Goal: Task Accomplishment & Management: Complete application form

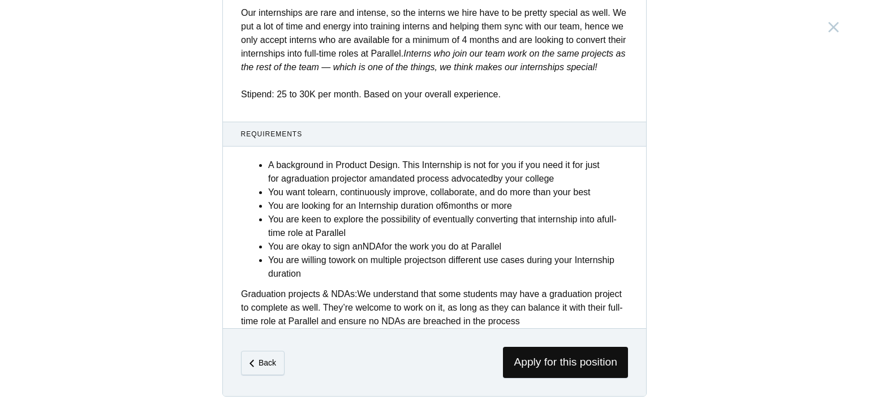
scroll to position [453, 0]
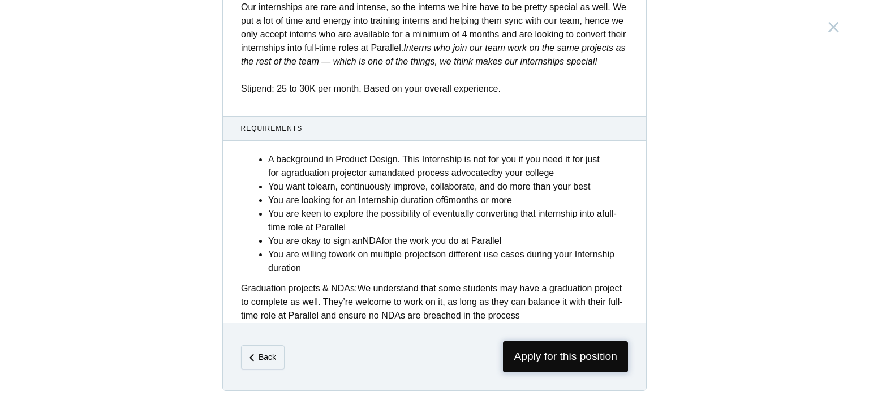
click at [536, 359] on span "Apply for this position" at bounding box center [565, 356] width 125 height 31
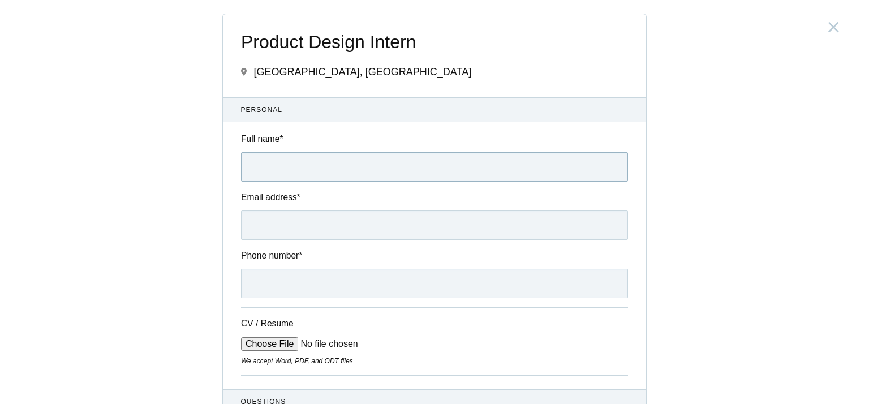
click at [339, 161] on input "Full name *" at bounding box center [434, 166] width 387 height 29
click at [276, 162] on input "[PERSON_NAME]" at bounding box center [434, 166] width 387 height 29
click at [275, 167] on input "[PERSON_NAME]" at bounding box center [434, 166] width 387 height 29
type input "[PERSON_NAME]"
click at [295, 219] on input "Email address *" at bounding box center [434, 224] width 387 height 29
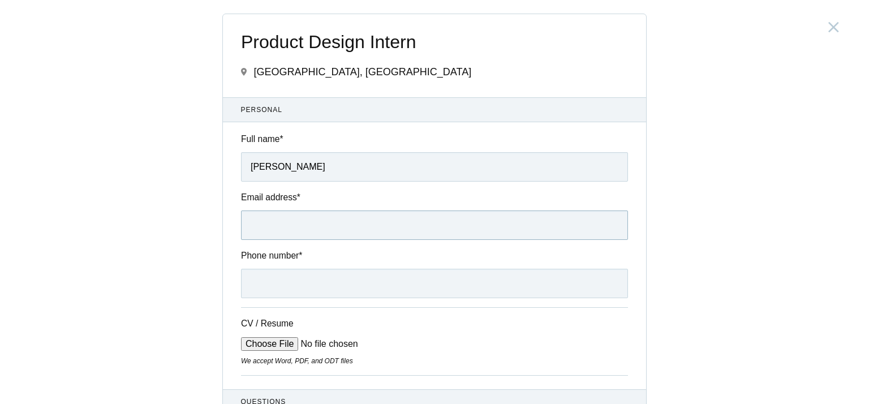
type input "[EMAIL_ADDRESS][DOMAIN_NAME]"
type input "[PHONE_NUMBER]"
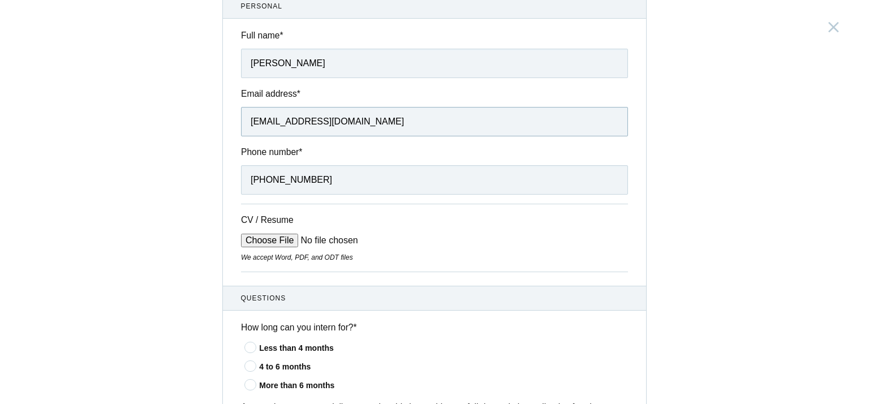
scroll to position [104, 0]
click at [285, 237] on input "CV / Resume" at bounding box center [326, 240] width 171 height 14
type input "C:\fakepath\0_Sourav_Ranjan_cv.pdf"
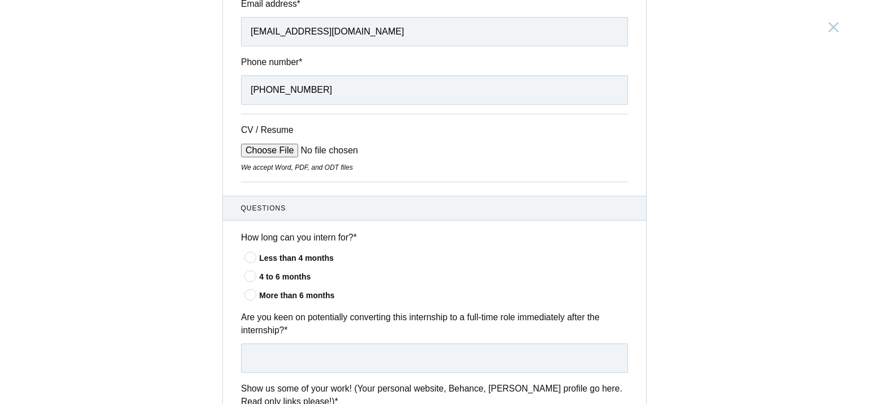
scroll to position [221, 0]
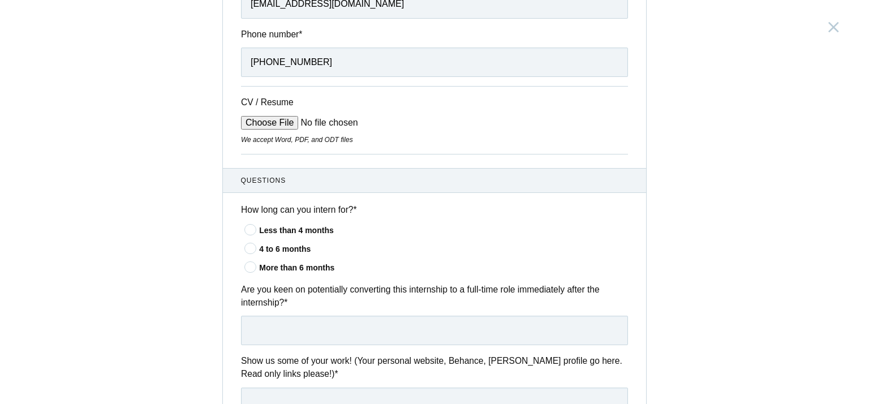
click at [247, 266] on icon at bounding box center [250, 266] width 21 height 7
click at [0, 0] on input"] "More than 6 months" at bounding box center [0, 0] width 0 height 0
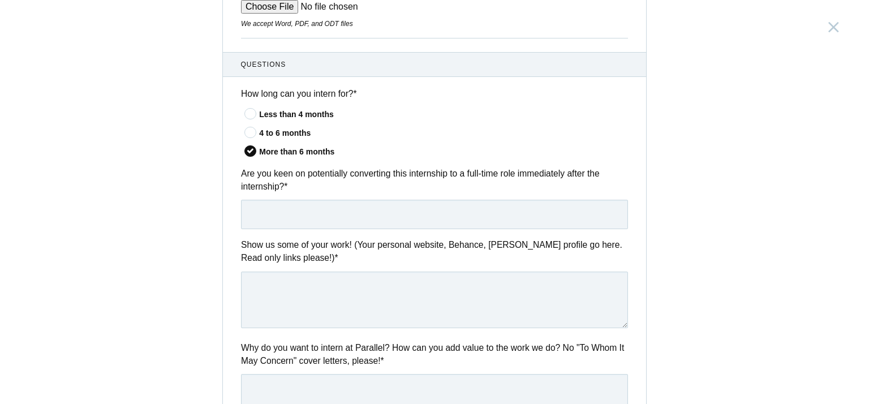
scroll to position [337, 0]
click at [247, 130] on icon at bounding box center [250, 132] width 21 height 7
click at [0, 0] on input"] "4 to 6 months" at bounding box center [0, 0] width 0 height 0
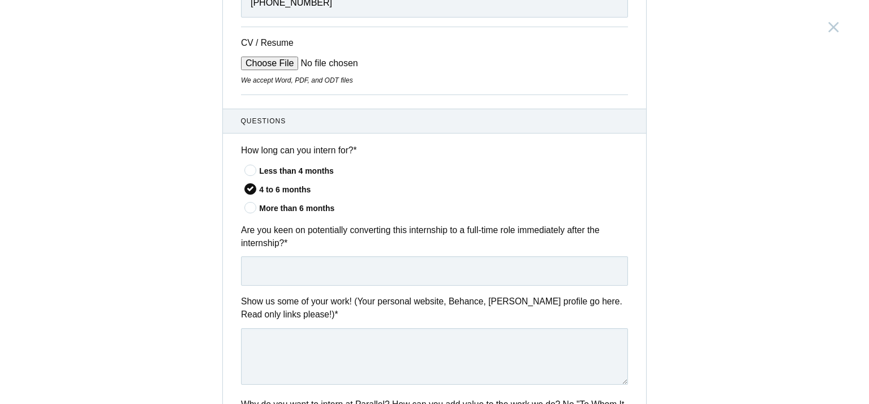
scroll to position [279, 0]
click at [365, 283] on input "text" at bounding box center [434, 271] width 387 height 29
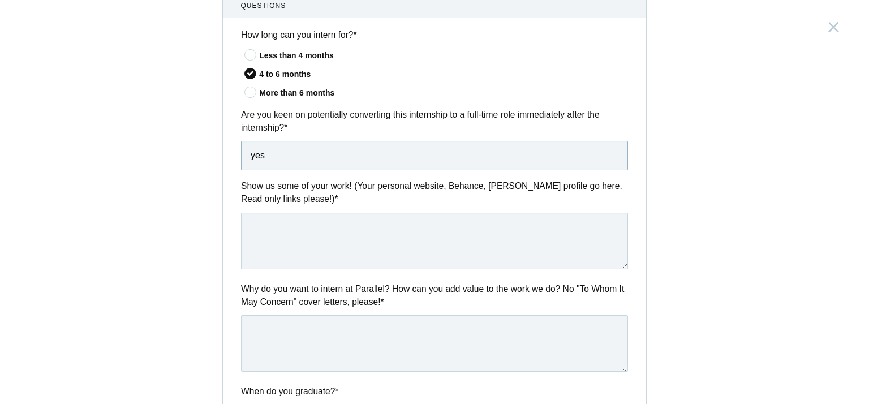
type input "yes"
click at [343, 238] on textarea at bounding box center [434, 241] width 387 height 57
paste textarea "[URL][DOMAIN_NAME]"
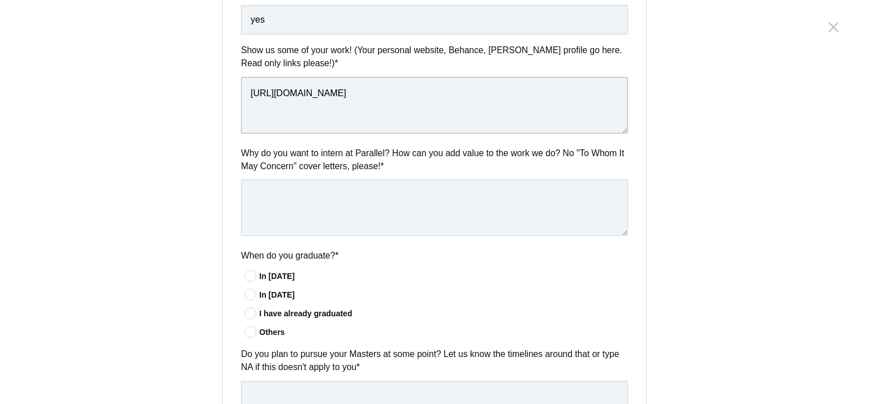
scroll to position [532, 0]
type textarea "[URL][DOMAIN_NAME]"
click at [266, 196] on textarea at bounding box center [434, 207] width 387 height 57
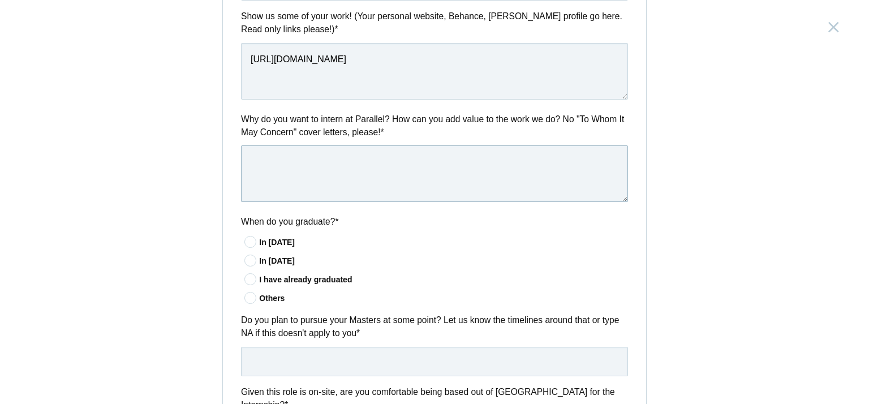
scroll to position [571, 0]
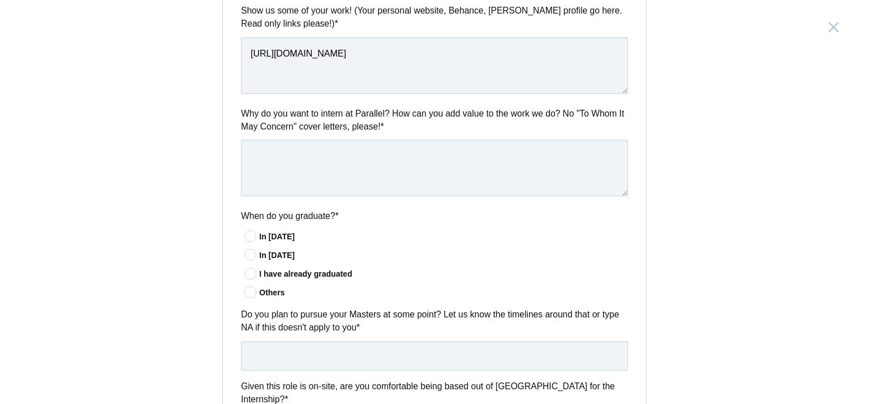
click at [252, 257] on icon at bounding box center [250, 254] width 21 height 7
click at [0, 0] on input"] "In [DATE]" at bounding box center [0, 0] width 0 height 0
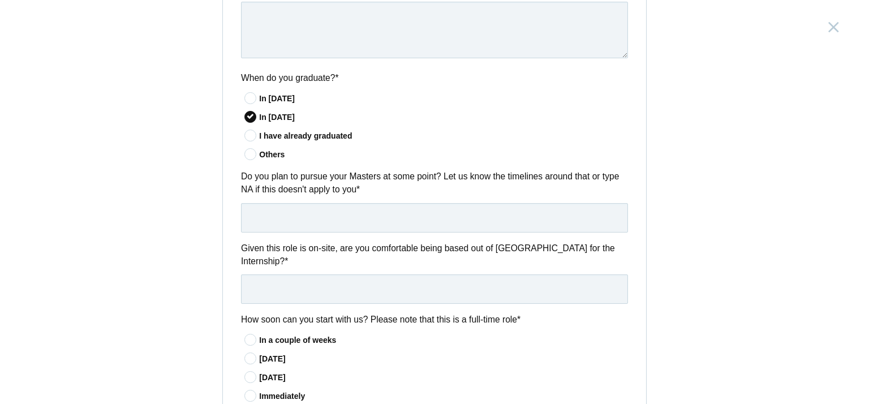
scroll to position [898, 0]
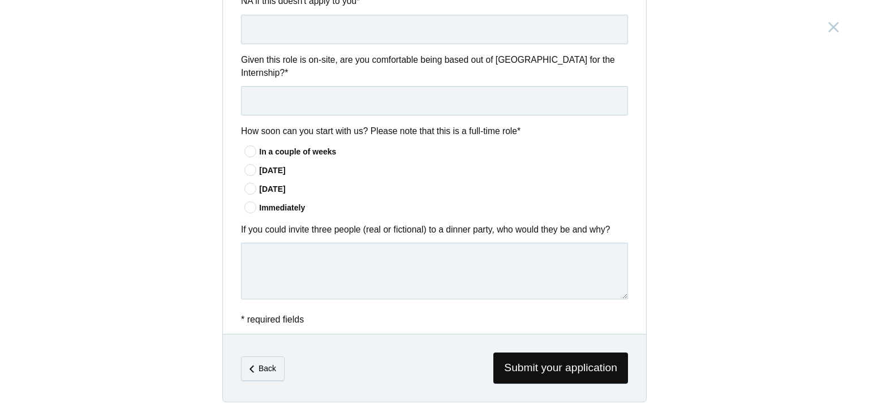
click at [247, 185] on icon at bounding box center [250, 188] width 21 height 7
click at [0, 0] on input"] "[DATE]" at bounding box center [0, 0] width 0 height 0
click at [295, 244] on textarea at bounding box center [434, 271] width 387 height 57
click at [340, 254] on textarea "[PERSON_NAME], [PERSON_NAME]" at bounding box center [434, 271] width 387 height 57
click at [328, 248] on textarea "[PERSON_NAME], [PERSON_NAME]" at bounding box center [434, 271] width 387 height 57
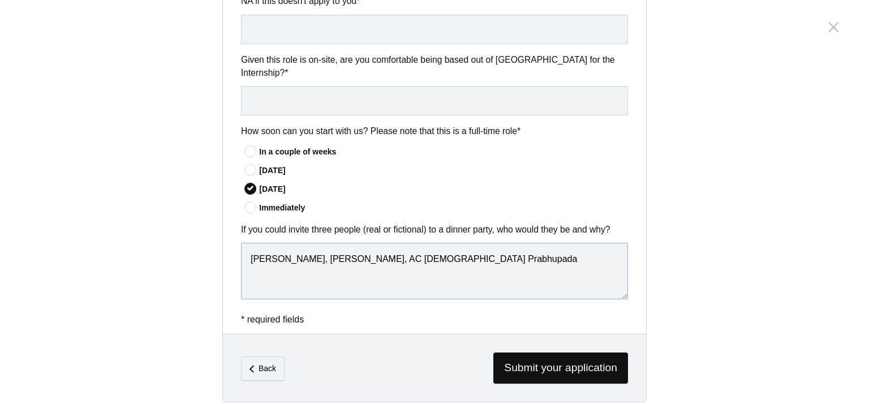
type textarea "[PERSON_NAME], [PERSON_NAME], AC [DEMOGRAPHIC_DATA] Prabhupada"
click at [447, 313] on div "* required fields Submit your application" at bounding box center [434, 319] width 423 height 15
click at [303, 247] on textarea "[PERSON_NAME], [PERSON_NAME], AC [DEMOGRAPHIC_DATA] Prabhupada" at bounding box center [434, 271] width 387 height 57
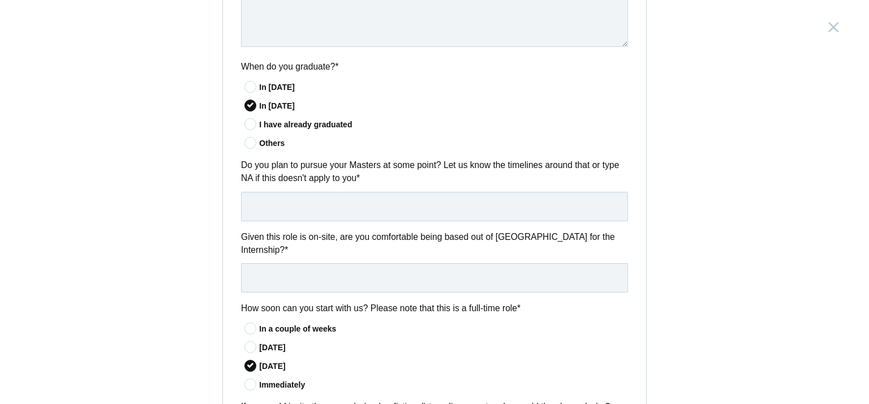
scroll to position [720, 0]
click at [302, 206] on input "text" at bounding box center [434, 207] width 387 height 29
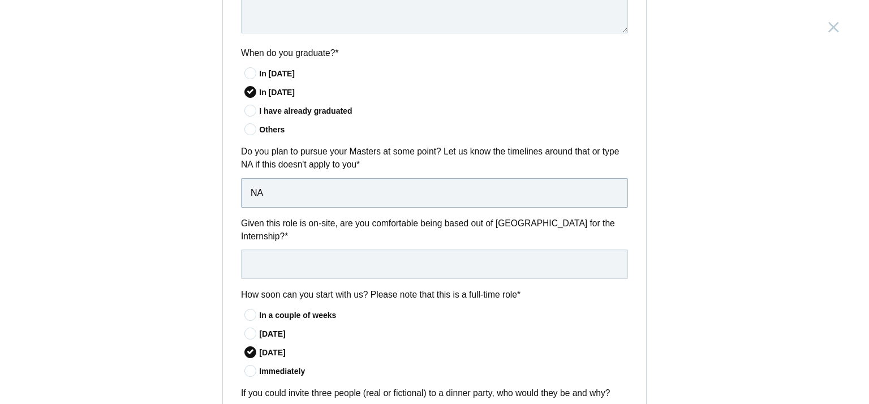
scroll to position [735, 0]
type input "NA"
click at [288, 248] on input "text" at bounding box center [434, 262] width 387 height 29
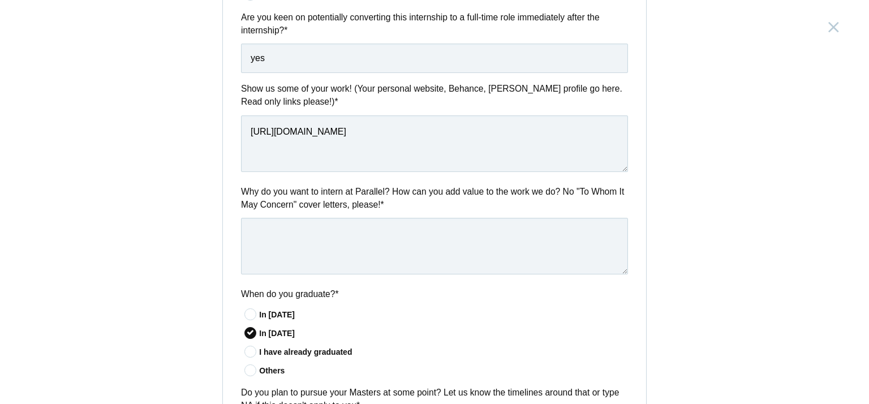
scroll to position [494, 0]
type input "Yes"
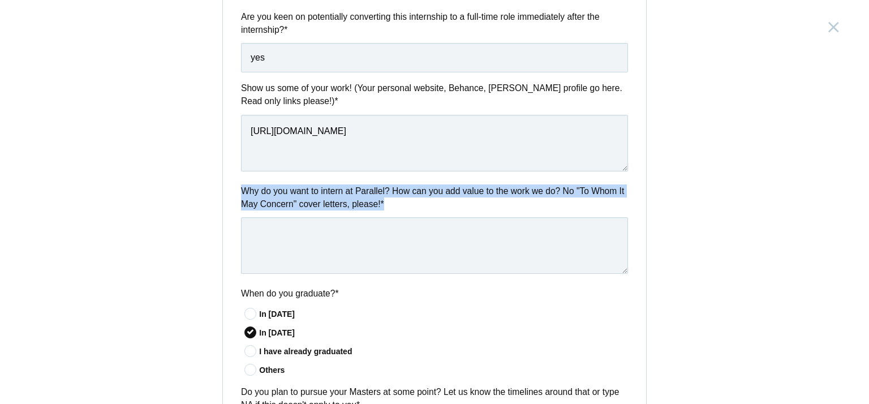
drag, startPoint x: 393, startPoint y: 203, endPoint x: 231, endPoint y: 176, distance: 164.1
click at [231, 176] on div "Questions How long can you intern for? * Less than 4 months 4 to 6 months More …" at bounding box center [434, 301] width 423 height 812
copy label "Why do you want to intern at Parallel? How can you add value to the work we do?…"
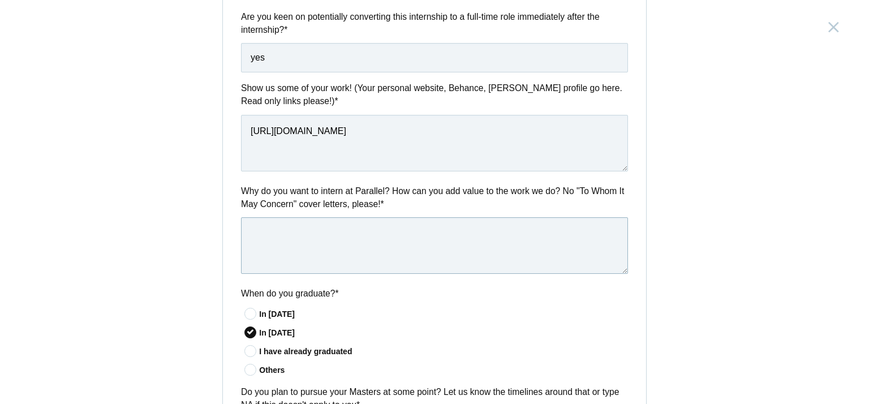
click at [298, 229] on textarea at bounding box center [434, 245] width 387 height 57
paste textarea "Dear Parallel Team, I want to be at Parallel to think unparallel. What excites …"
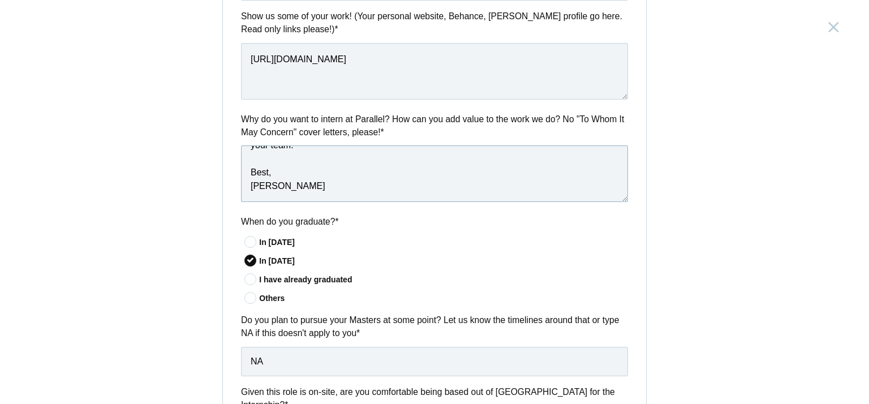
scroll to position [898, 0]
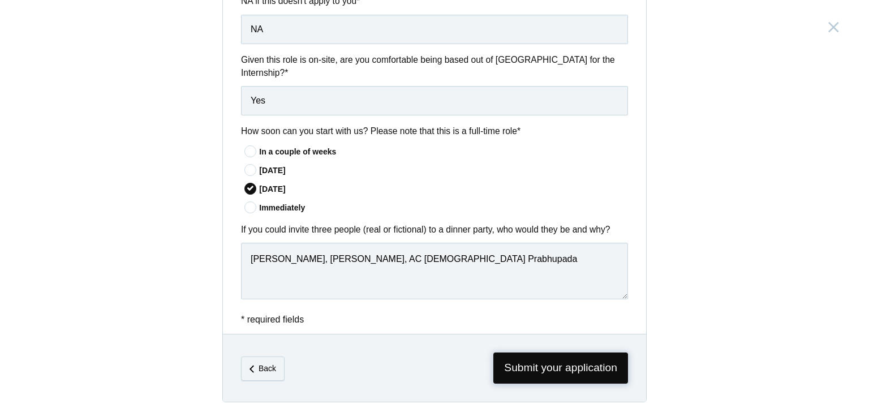
type textarea "Dear Parallel Team, I want to be at Parallel to think unparallel. What excites …"
click at [551, 356] on span "Submit your application" at bounding box center [560, 367] width 135 height 31
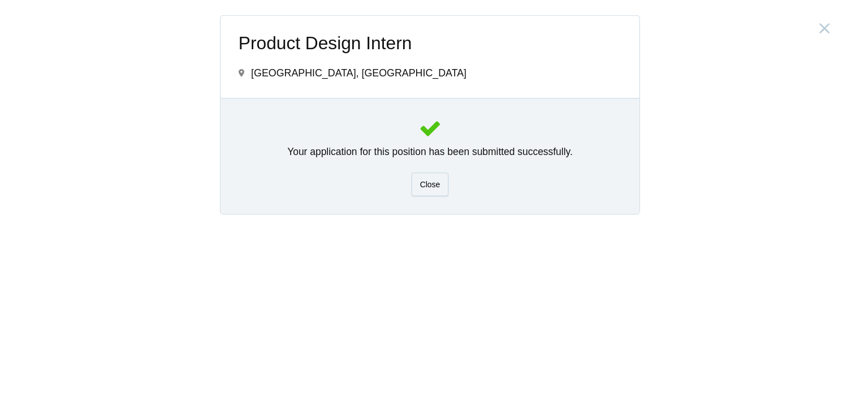
scroll to position [0, 0]
click at [428, 182] on span "Close" at bounding box center [434, 184] width 20 height 9
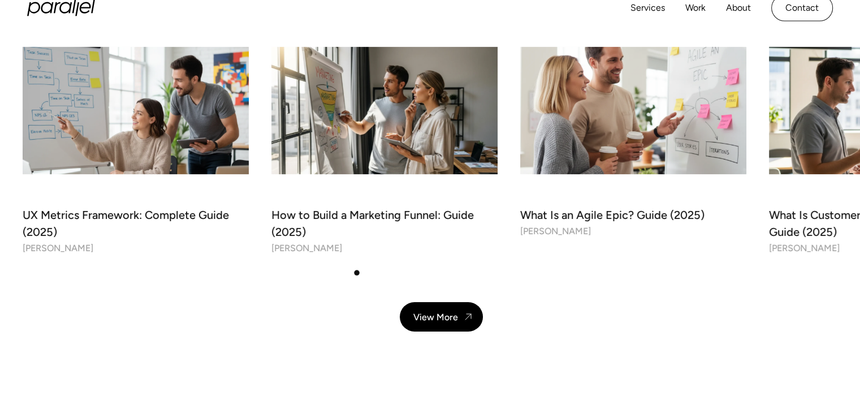
scroll to position [3790, 0]
